Goal: Task Accomplishment & Management: Use online tool/utility

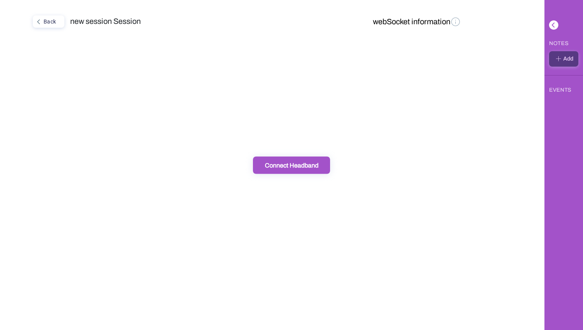
click at [425, 20] on button "webSocket information" at bounding box center [417, 21] width 93 height 13
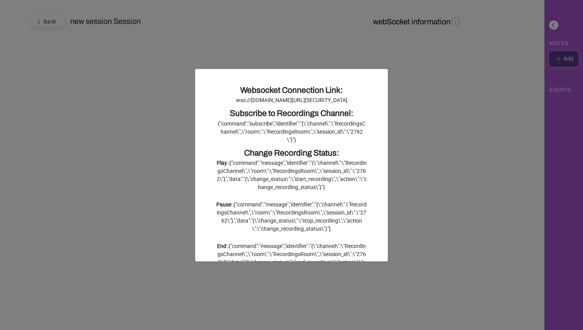
drag, startPoint x: 303, startPoint y: 124, endPoint x: 212, endPoint y: 99, distance: 93.9
click at [212, 100] on div "Websocket Connection Link: wss://[DOMAIN_NAME][URL][SECURITY_DATA] Subscribe to…" at bounding box center [292, 195] width 162 height 223
copy div "wss://[DOMAIN_NAME][URL][SECURITY_DATA]"
click at [155, 103] on ngb-modal-window "Websocket Connection Link: wss://[DOMAIN_NAME][URL][SECURITY_DATA] Subscribe to…" at bounding box center [291, 165] width 583 height 330
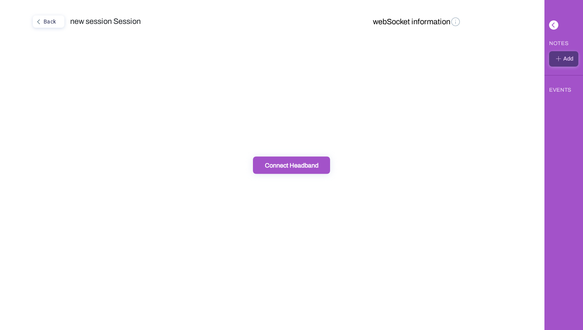
click at [197, 168] on div "Back new session Session webSocket information" at bounding box center [272, 165] width 544 height 330
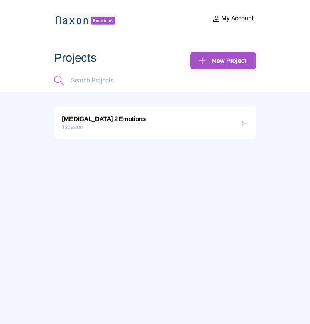
click at [65, 22] on img at bounding box center [85, 19] width 62 height 12
click at [72, 19] on img at bounding box center [85, 19] width 62 height 12
